Goal: Feedback & Contribution: Submit feedback/report problem

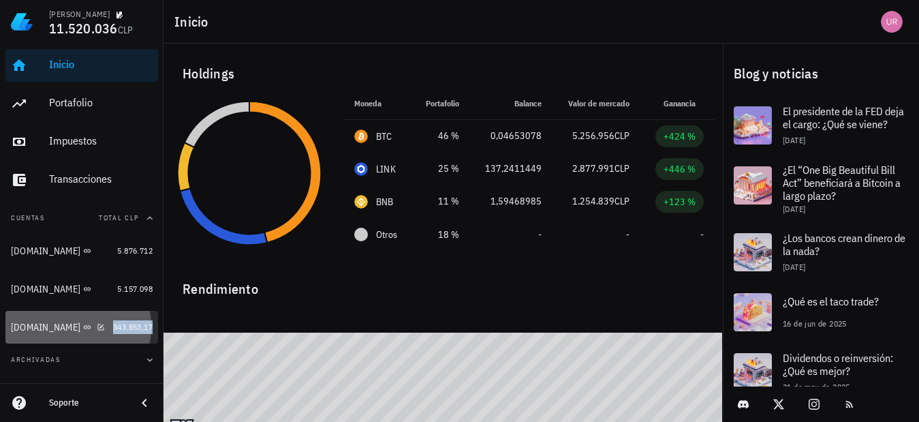
click at [113, 328] on span "343.853,17" at bounding box center [133, 327] width 40 height 10
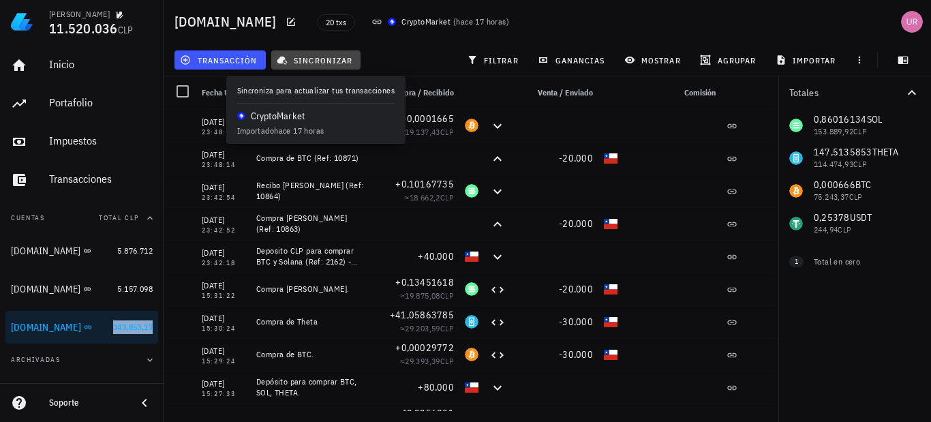
click at [328, 60] on span "sincronizar" at bounding box center [315, 59] width 73 height 11
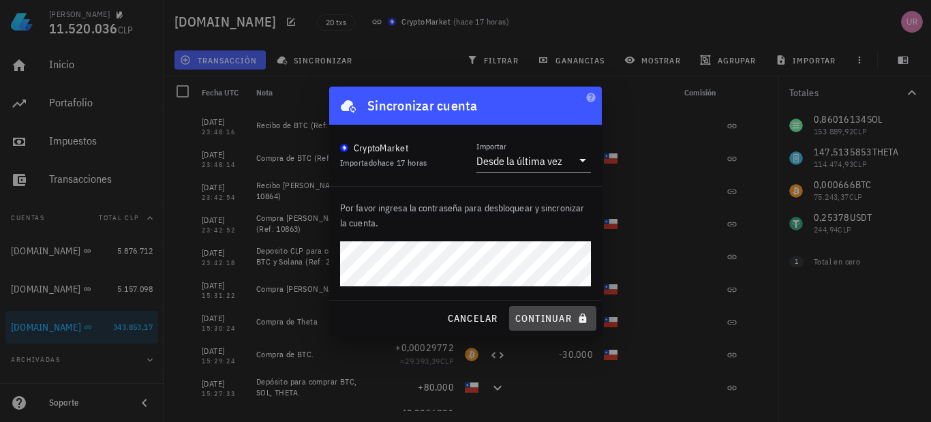
drag, startPoint x: 544, startPoint y: 312, endPoint x: 548, endPoint y: 302, distance: 11.3
click at [543, 312] on span "continuar" at bounding box center [552, 318] width 76 height 12
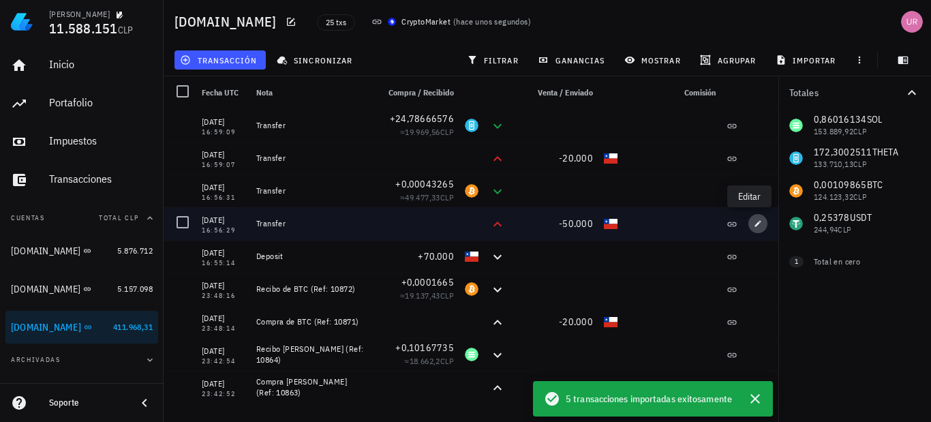
click at [753, 222] on icon "button" at bounding box center [757, 223] width 8 height 8
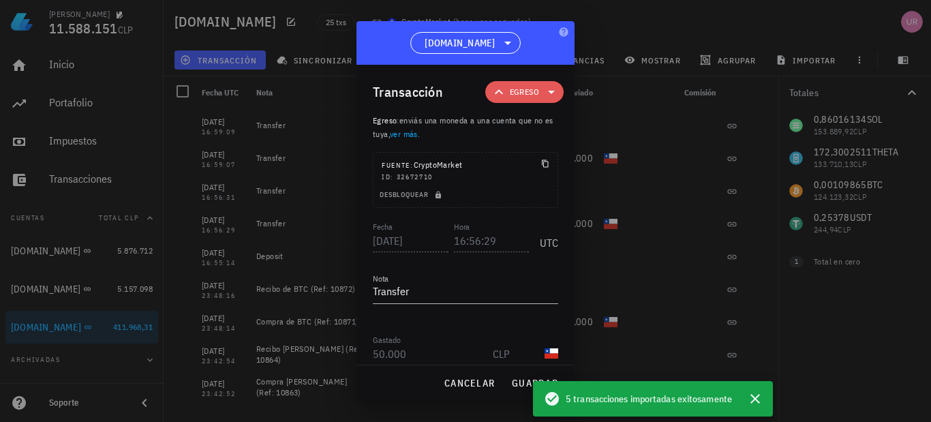
click at [544, 93] on icon at bounding box center [551, 92] width 16 height 16
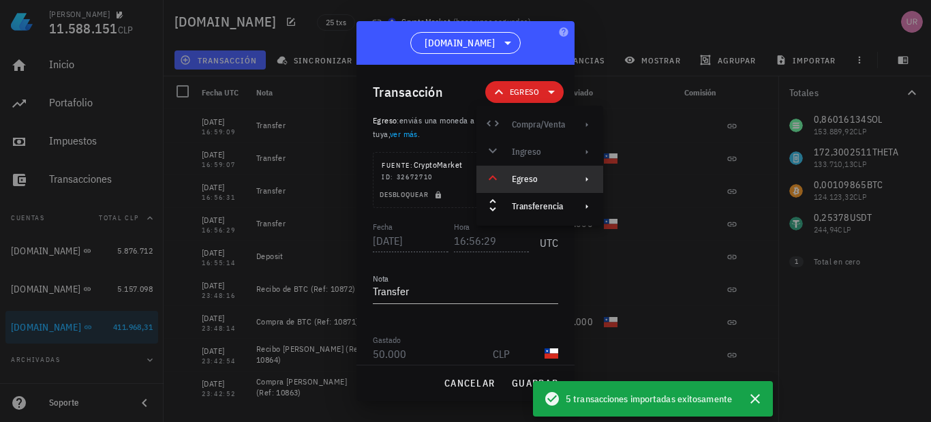
click at [550, 180] on div "Egreso" at bounding box center [538, 179] width 53 height 11
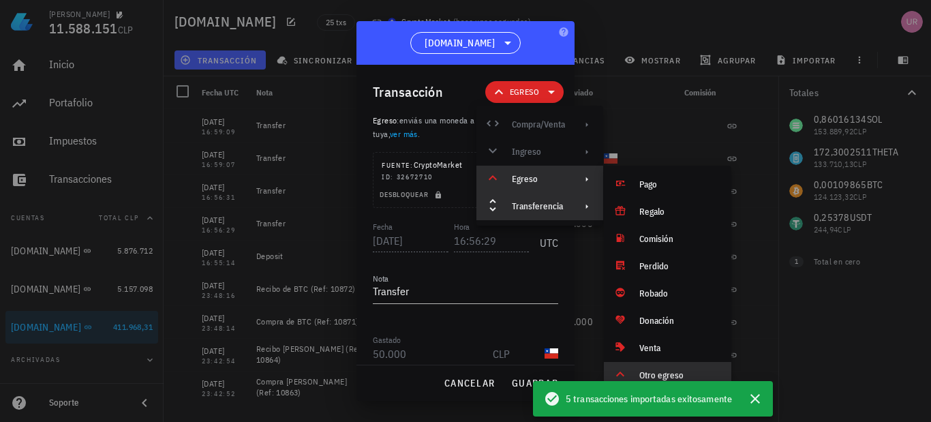
click at [542, 204] on div "Transferencia" at bounding box center [538, 206] width 53 height 11
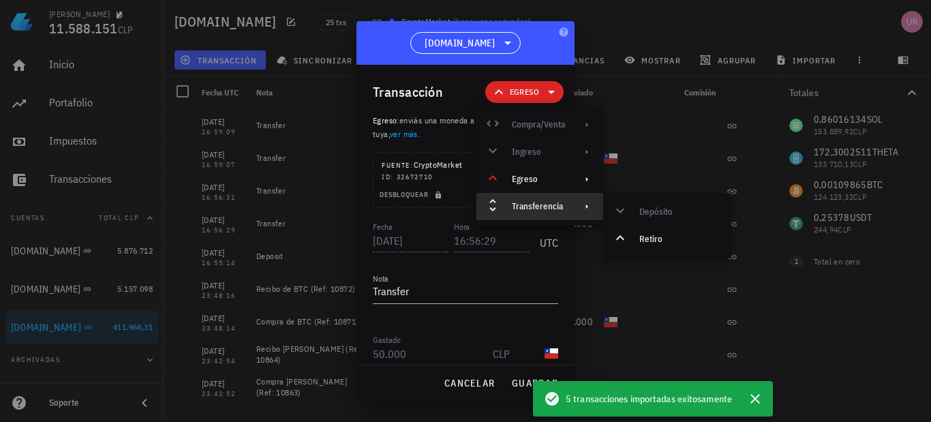
click at [533, 42] on div "[DOMAIN_NAME]" at bounding box center [465, 43] width 218 height 44
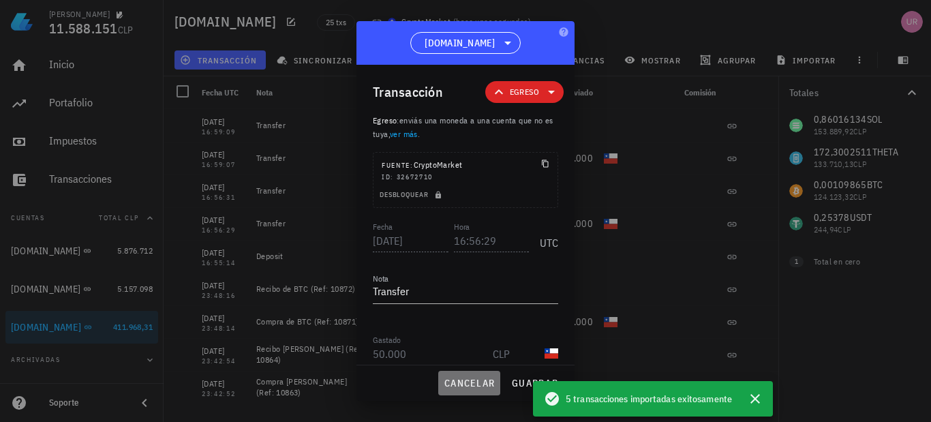
click at [474, 382] on span "cancelar" at bounding box center [468, 383] width 51 height 12
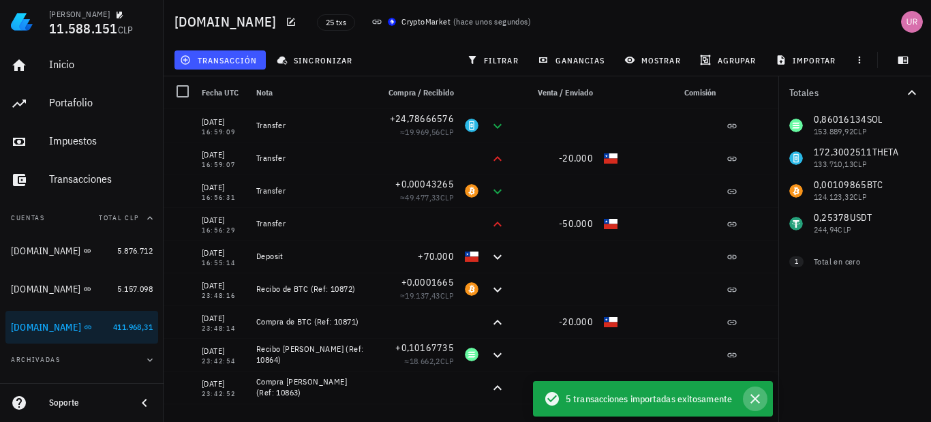
click at [754, 398] on icon "button" at bounding box center [755, 399] width 10 height 10
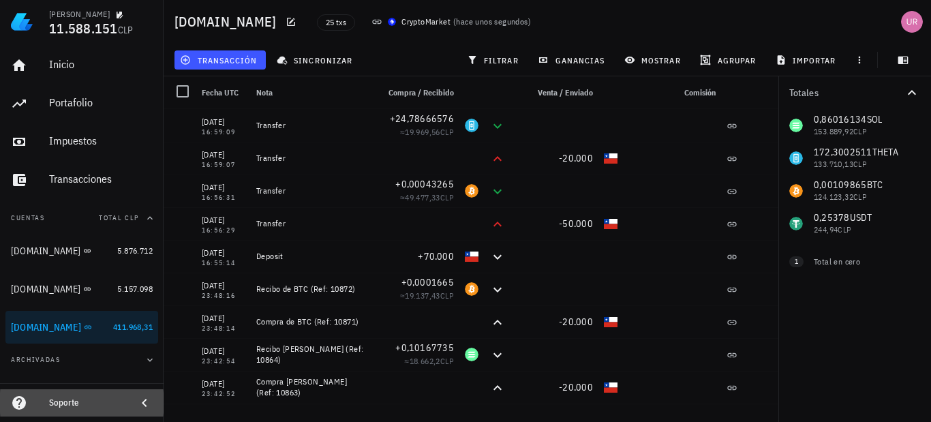
click at [142, 400] on icon at bounding box center [144, 402] width 16 height 16
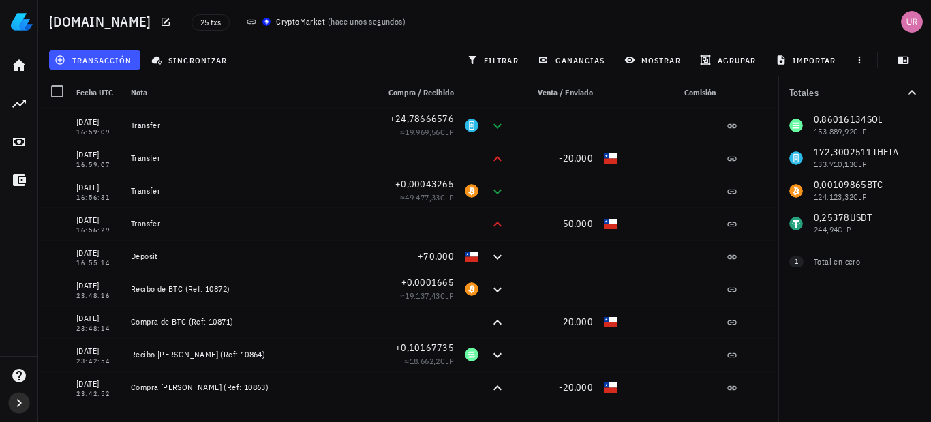
click at [18, 397] on icon "button" at bounding box center [19, 402] width 16 height 16
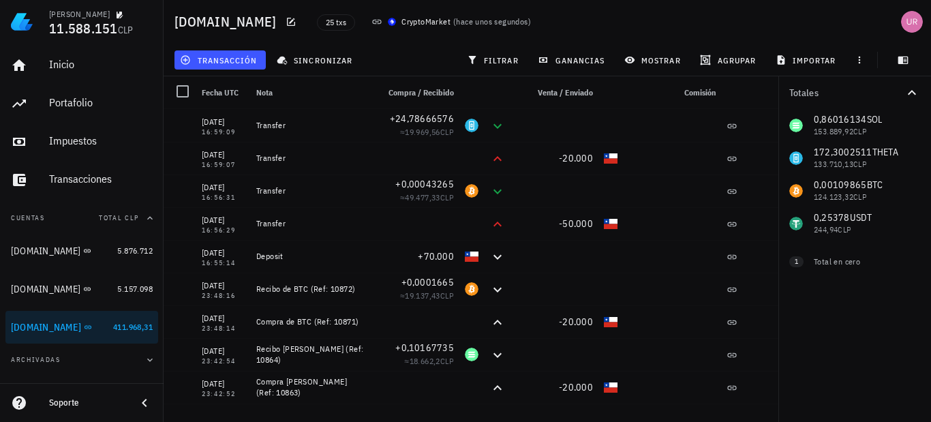
click at [48, 403] on div "Soporte" at bounding box center [81, 402] width 163 height 27
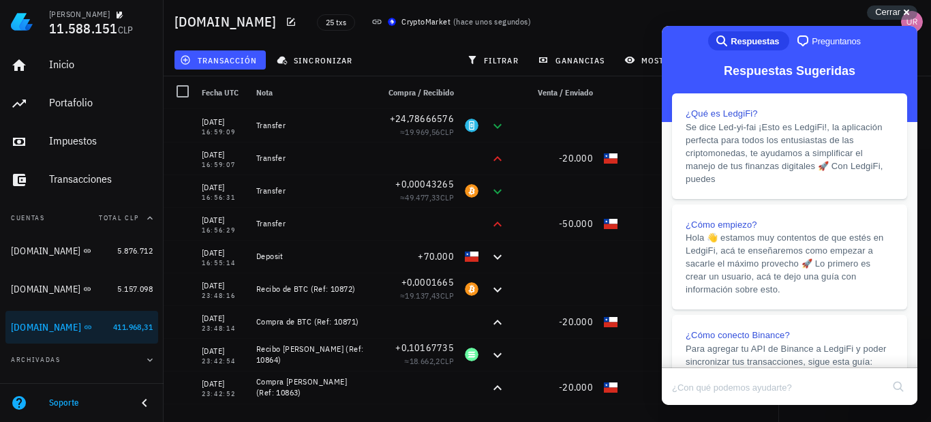
click at [827, 44] on span "Preguntanos" at bounding box center [835, 42] width 49 height 14
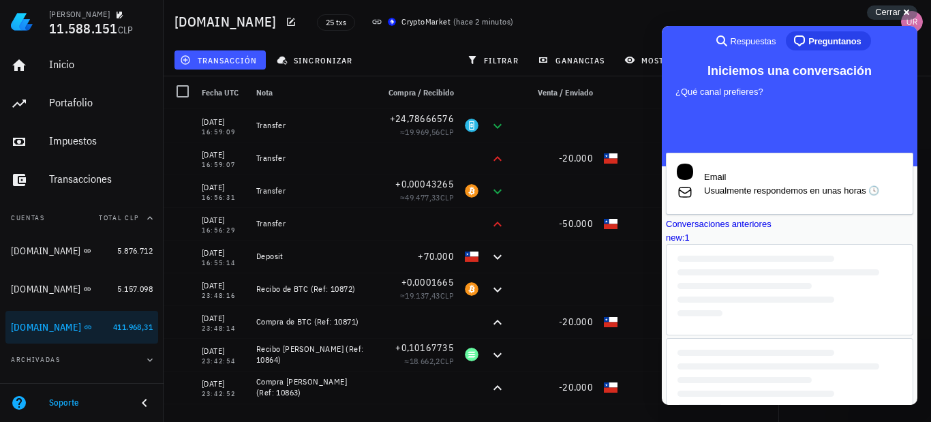
click at [776, 193] on span "Usualmente respondemos en unas horas 🕓" at bounding box center [803, 191] width 198 height 14
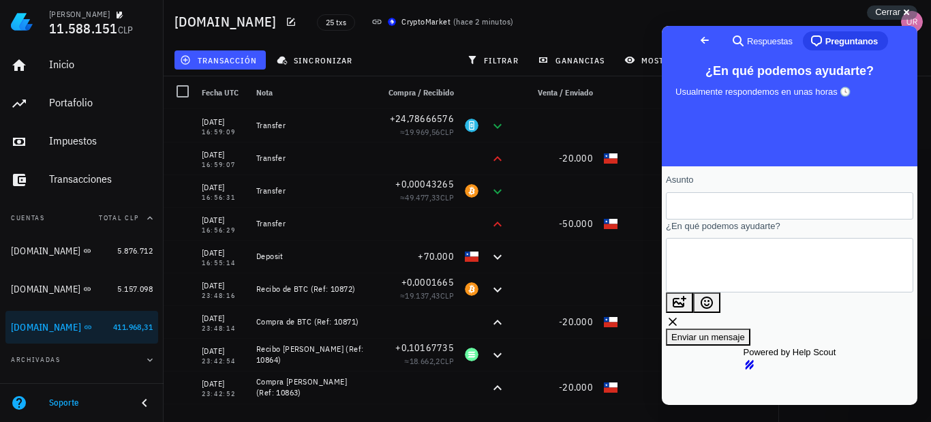
click at [751, 214] on input "Asunto" at bounding box center [788, 205] width 225 height 25
type input "Importación de Transacciones CryptoMKT"
click at [762, 259] on textarea "¿En qué podemos ayudarte?" at bounding box center [737, 265] width 123 height 52
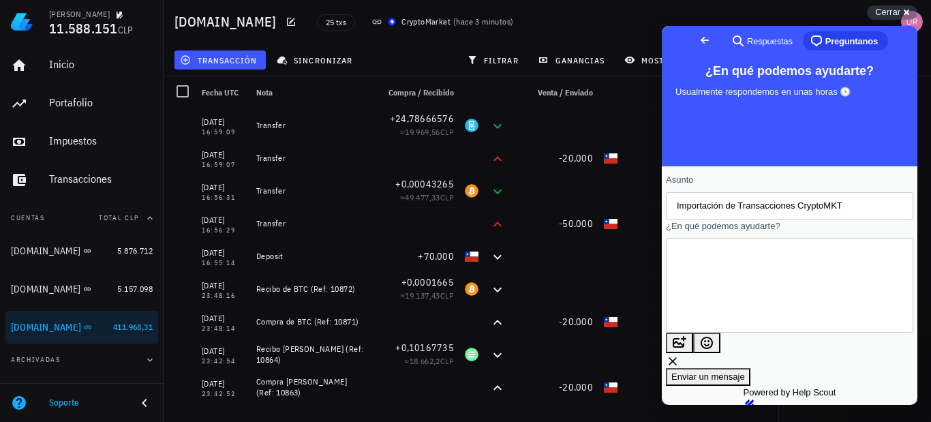
scroll to position [7, 0]
drag, startPoint x: 816, startPoint y: 283, endPoint x: 786, endPoint y: 290, distance: 30.7
click at [719, 287] on textarea "Estimados buenas tardes, tengo un detalle, al importar las transacciones de cry…" at bounding box center [697, 285] width 43 height 64
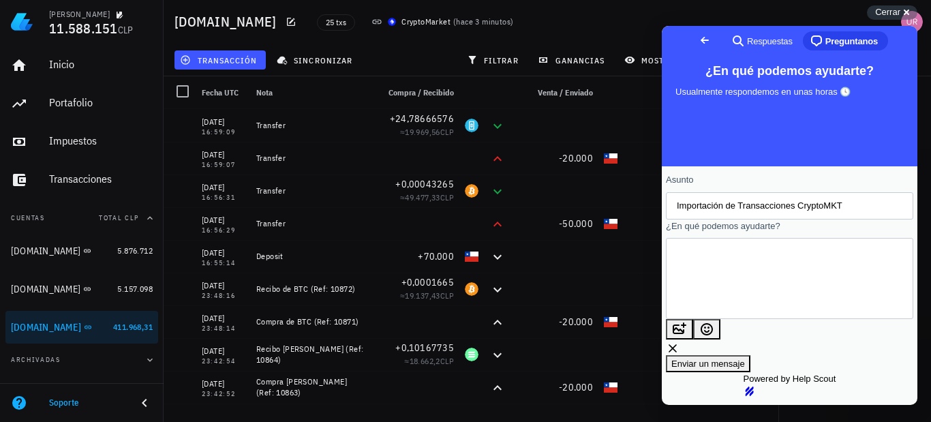
click at [722, 291] on textarea "Estimados buenas tardes, tengo un detalle, al importar las transacciones de cry…" at bounding box center [699, 278] width 46 height 52
click at [722, 292] on textarea "Estimados buenas tardes, tengo un detalle, al importar las transacciones de cry…" at bounding box center [699, 278] width 46 height 52
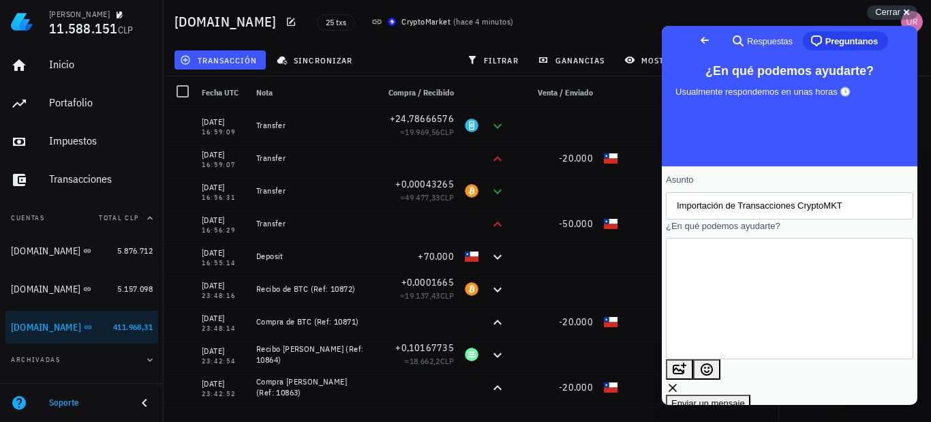
scroll to position [15, 0]
type textarea "Estimados buenas tardes, tengo un detalle, al importar las transacciones de cry…"
click at [693, 372] on button "image-plus" at bounding box center [679, 382] width 27 height 20
type input "C:\fakepath\FireShot Capture 258 - LedgiFi - app.ledgifi.com.jpg"
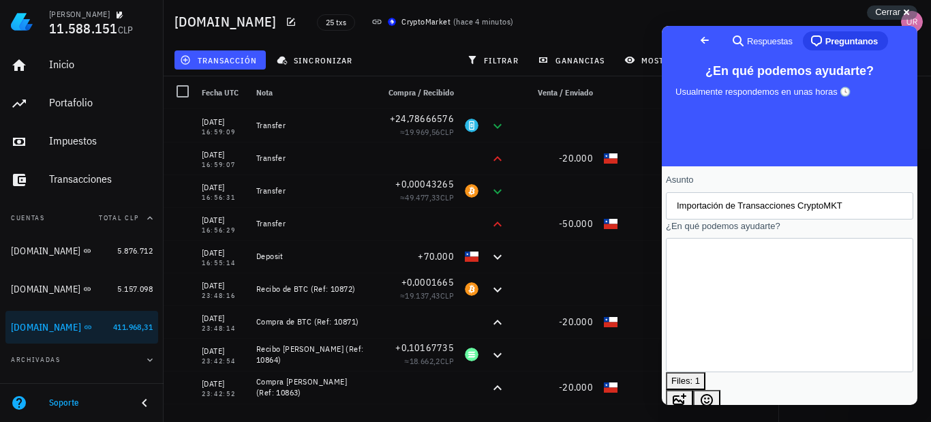
click at [721, 262] on textarea "Estimados buenas tardes, tengo un detalle, al importar las transacciones de cry…" at bounding box center [698, 305] width 44 height 87
click at [721, 313] on textarea "Estimados buenas tardes. Tengo un detalle, al importar las transacciones de cry…" at bounding box center [698, 318] width 44 height 110
click at [721, 318] on textarea "Estimados buenas tardes. Tengo un detalle, al importar las transacciones de cry…" at bounding box center [698, 318] width 44 height 110
click at [720, 343] on textarea "Estimados buenas tardes. Tengo un detalle, al importar las transacciones de cry…" at bounding box center [698, 318] width 44 height 110
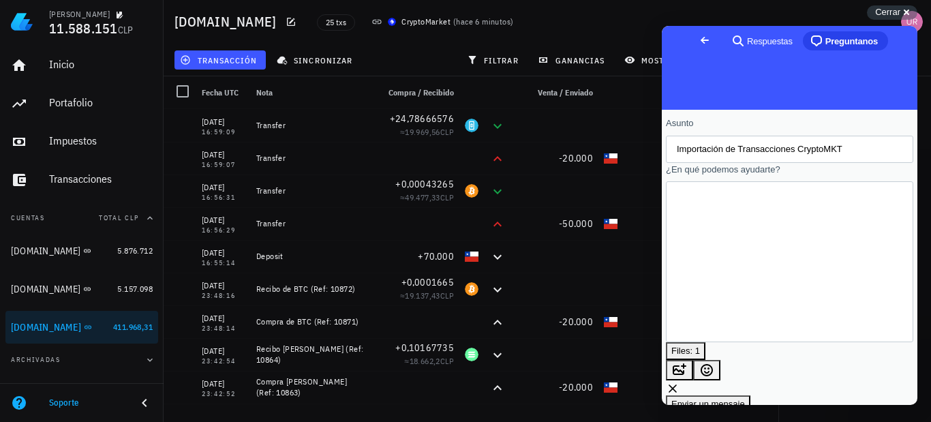
scroll to position [59, 0]
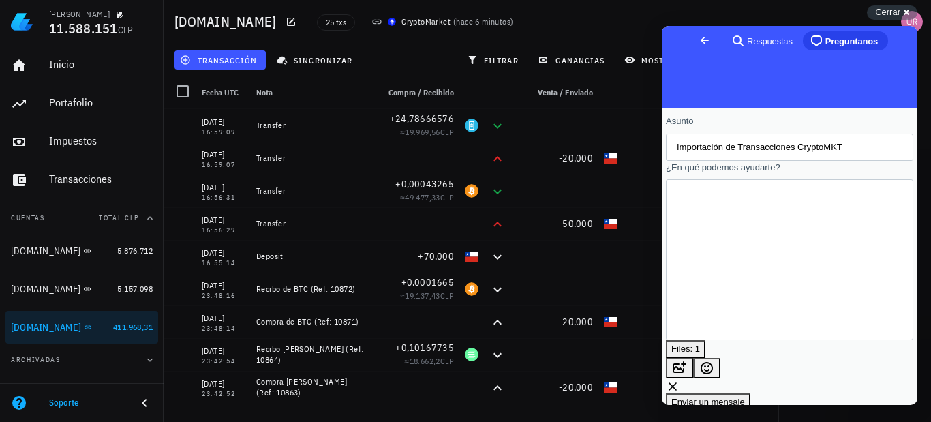
type textarea "Estimados buenas tardes. Tengo un detalle, al importar las transacciones de cry…"
click at [745, 396] on span "Enviar un mensaje" at bounding box center [708, 401] width 74 height 10
click at [877, 10] on span "Cerrar" at bounding box center [887, 12] width 25 height 10
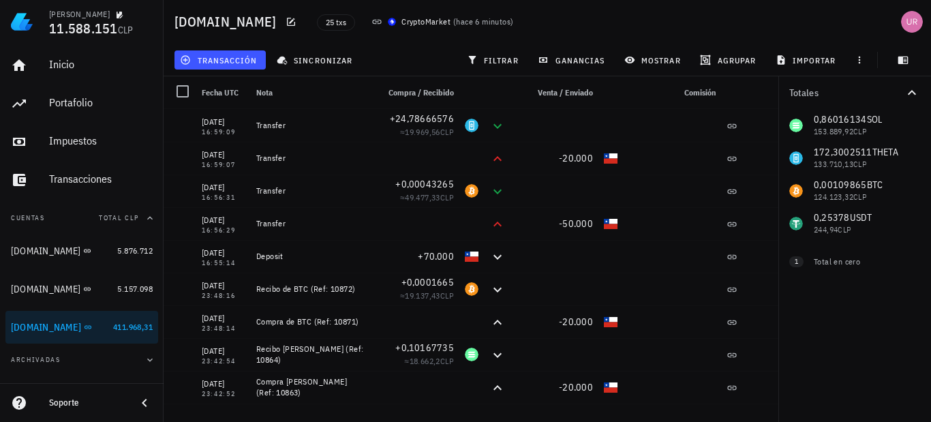
scroll to position [0, 0]
